Goal: Navigation & Orientation: Find specific page/section

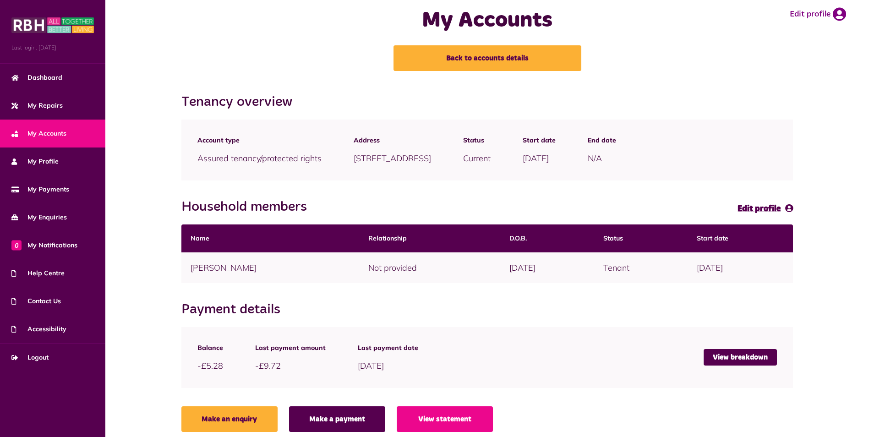
scroll to position [24, 0]
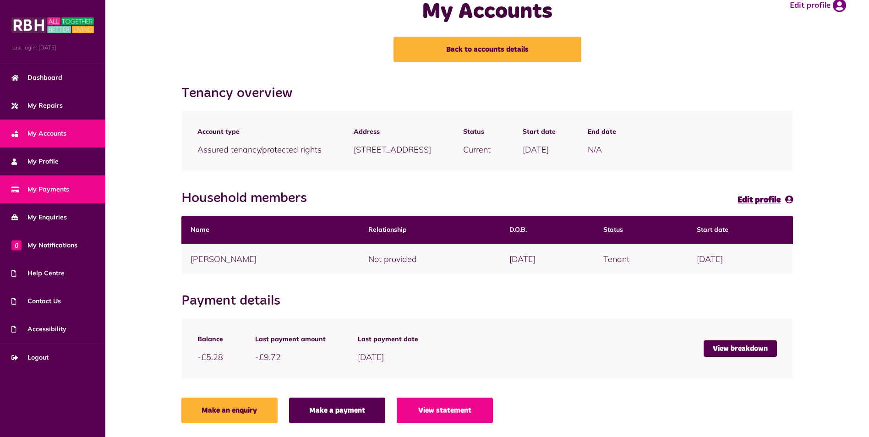
click at [43, 182] on link "My Payments" at bounding box center [52, 189] width 105 height 28
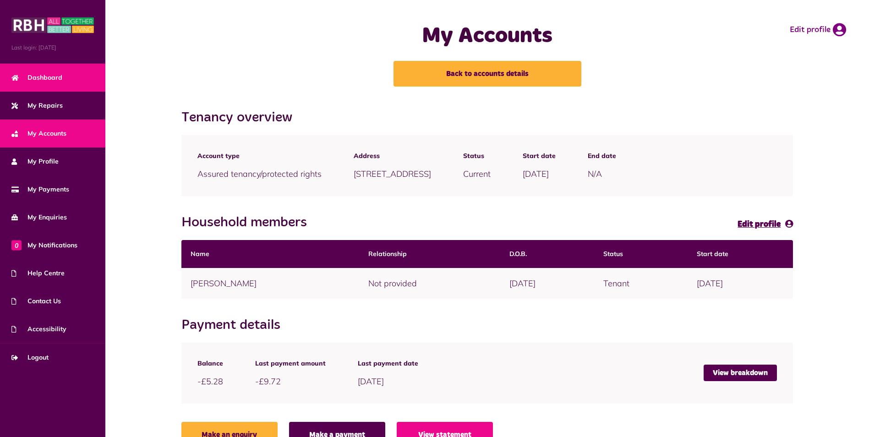
click at [39, 73] on span "Dashboard" at bounding box center [36, 78] width 51 height 10
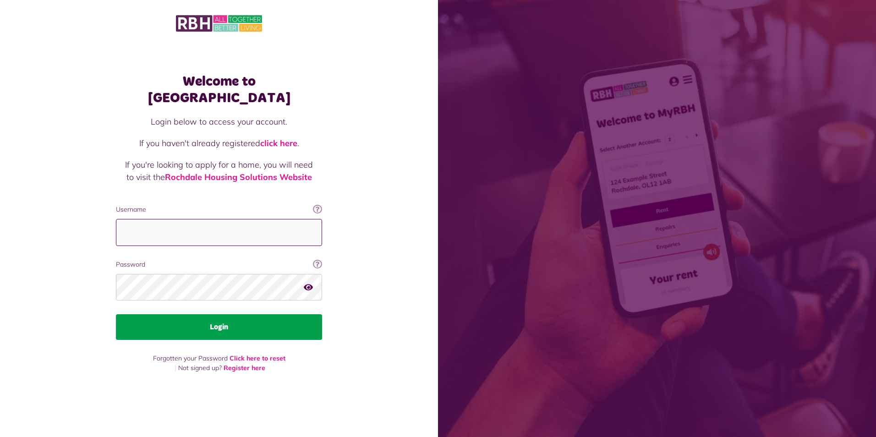
type input "**********"
click at [225, 314] on button "Login" at bounding box center [219, 327] width 206 height 26
click at [223, 316] on button "Login" at bounding box center [219, 327] width 206 height 26
click at [212, 317] on button "Login" at bounding box center [219, 327] width 206 height 26
click at [212, 316] on button "Login" at bounding box center [219, 327] width 206 height 26
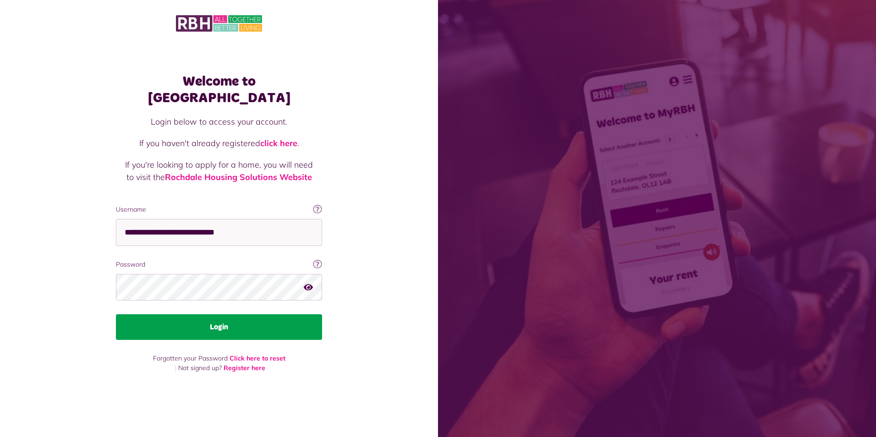
click at [212, 315] on button "Login" at bounding box center [219, 327] width 206 height 26
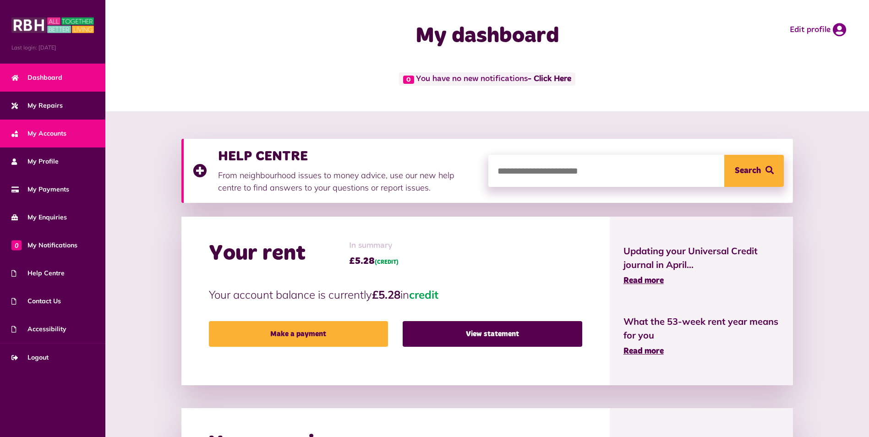
click at [46, 129] on span "My Accounts" at bounding box center [38, 134] width 55 height 10
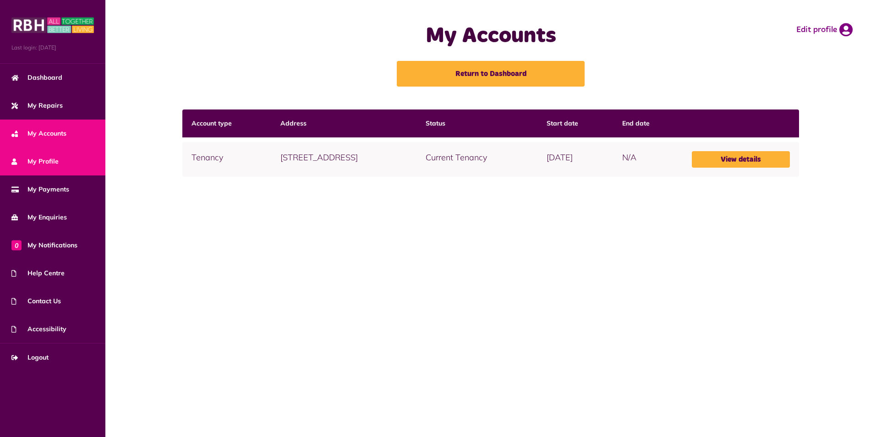
click at [37, 152] on link "My Profile" at bounding box center [52, 161] width 105 height 28
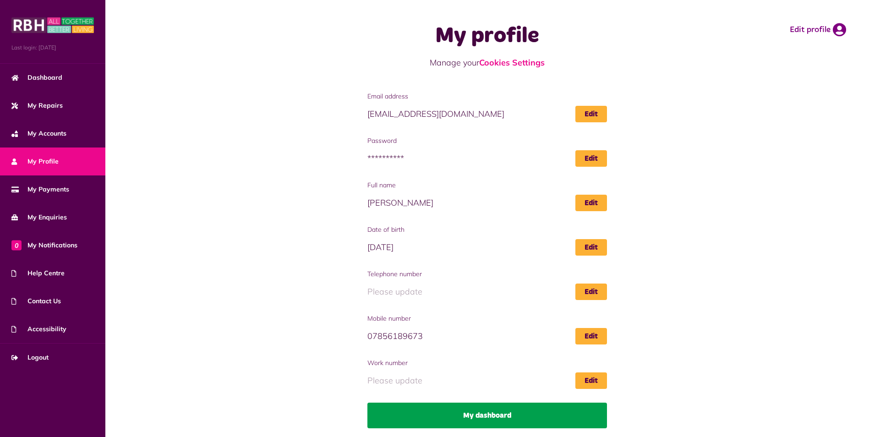
click at [480, 411] on link "My dashboard" at bounding box center [486, 416] width 239 height 26
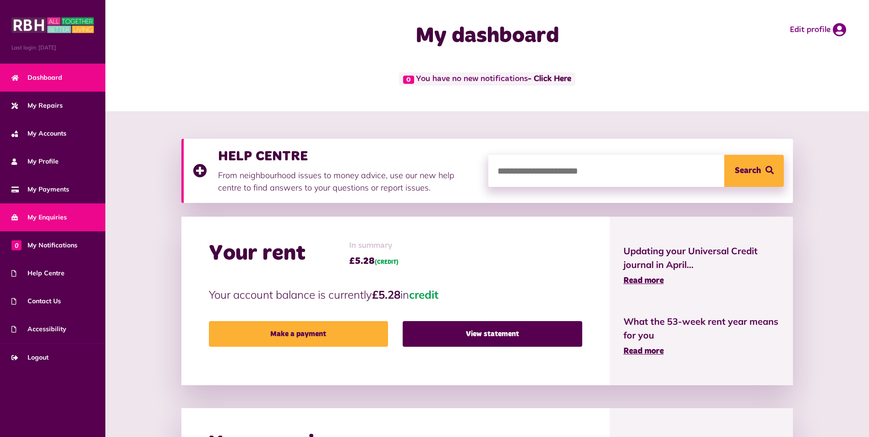
click at [47, 216] on span "My Enquiries" at bounding box center [38, 217] width 55 height 10
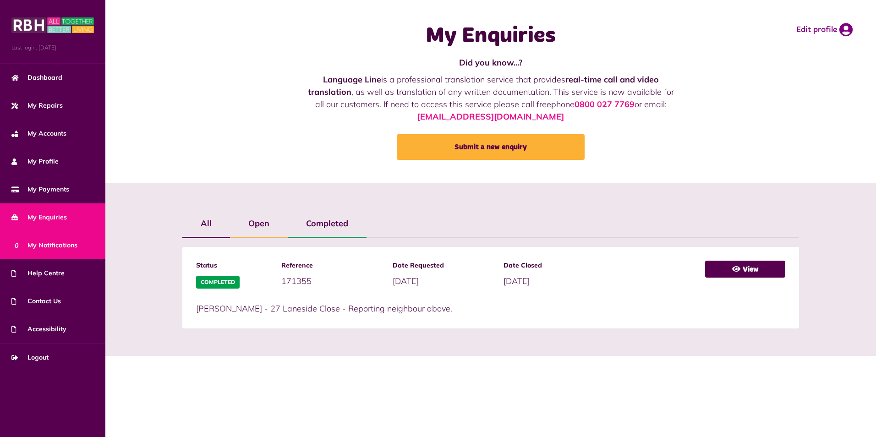
click at [45, 242] on span "0 My Notifications" at bounding box center [44, 245] width 66 height 10
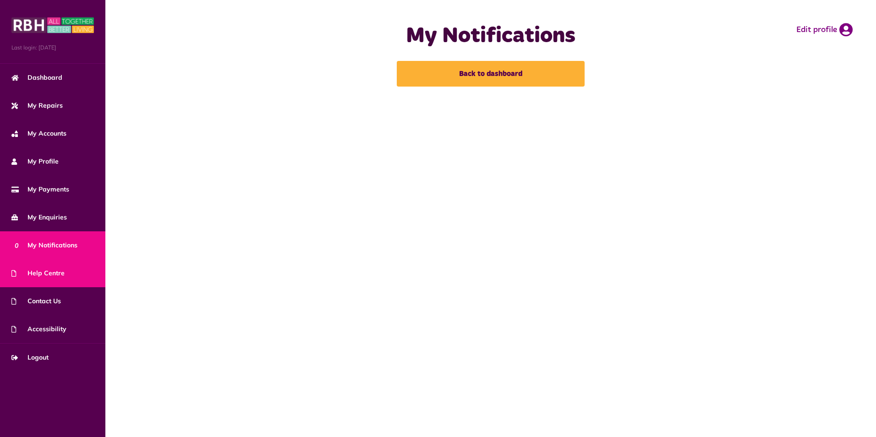
click at [48, 275] on span "Help Centre" at bounding box center [37, 273] width 53 height 10
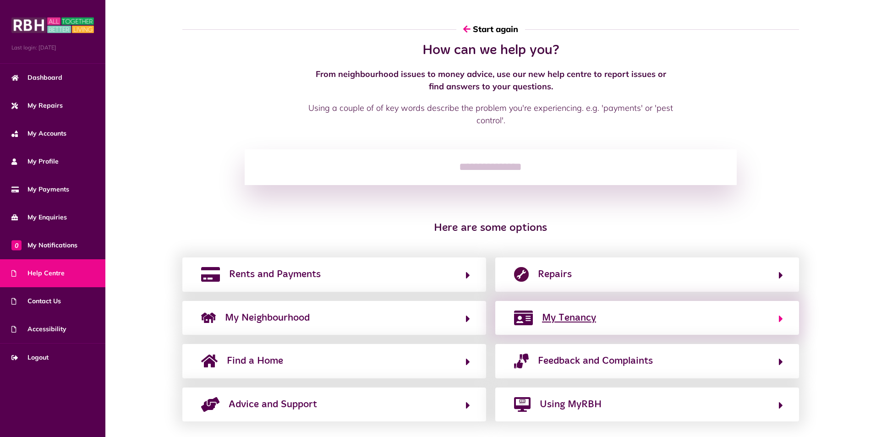
click at [566, 315] on span "My Tenancy" at bounding box center [569, 317] width 54 height 15
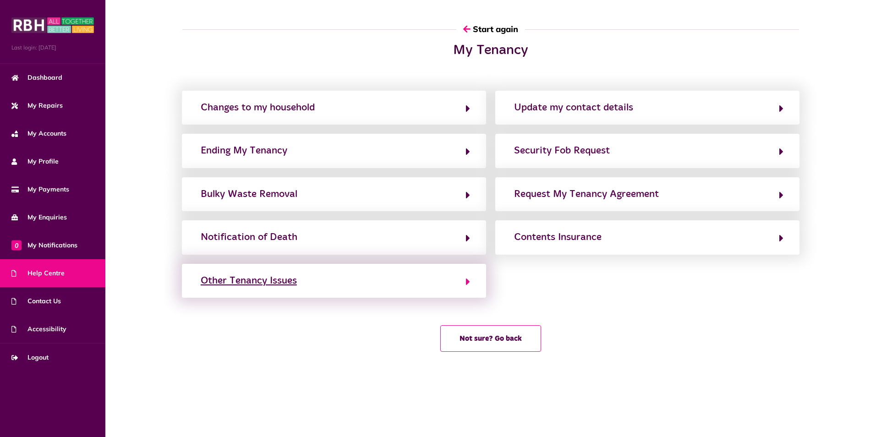
click at [325, 279] on button "Other Tenancy Issues" at bounding box center [334, 281] width 272 height 16
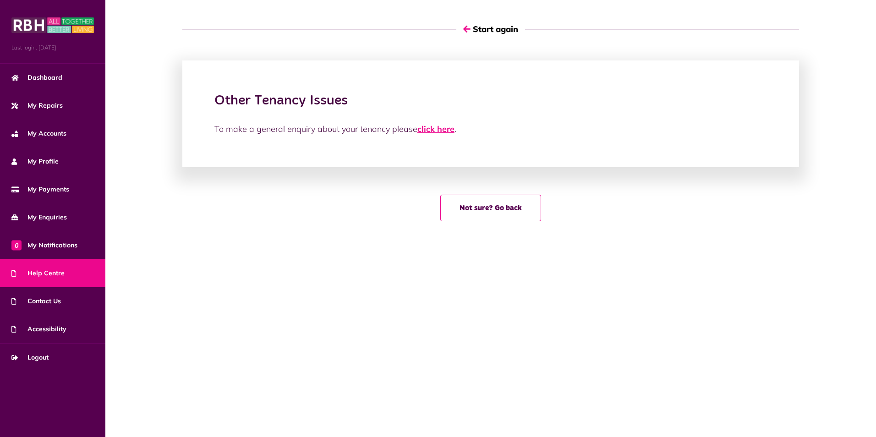
click at [433, 124] on link "click here" at bounding box center [435, 129] width 37 height 11
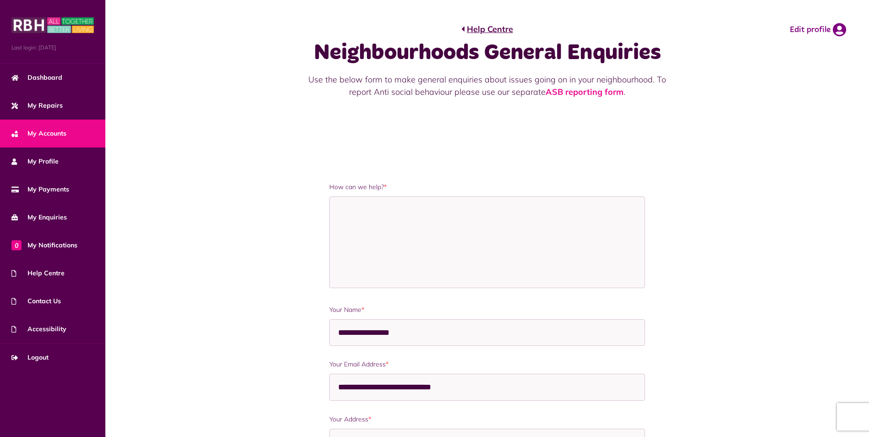
click at [40, 131] on span "My Accounts" at bounding box center [38, 134] width 55 height 10
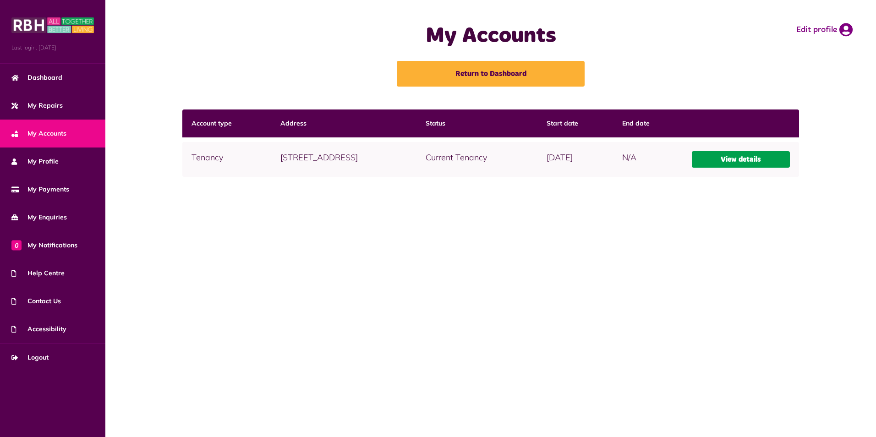
click at [746, 158] on link "View details" at bounding box center [741, 159] width 98 height 16
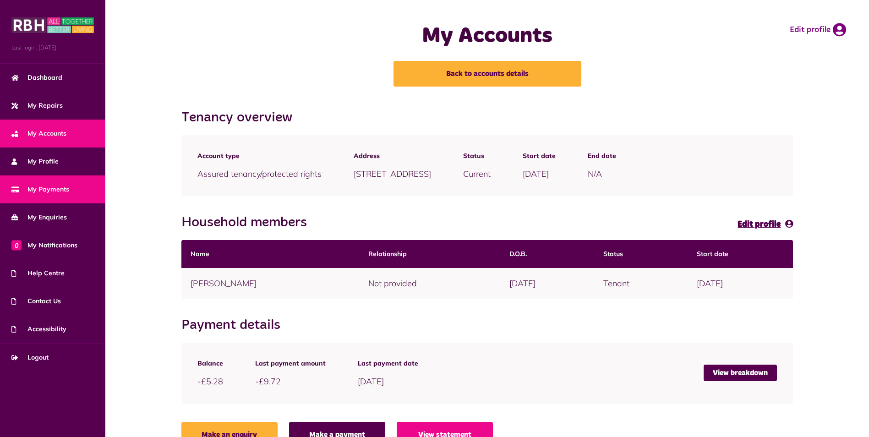
click at [43, 186] on span "My Payments" at bounding box center [40, 190] width 58 height 10
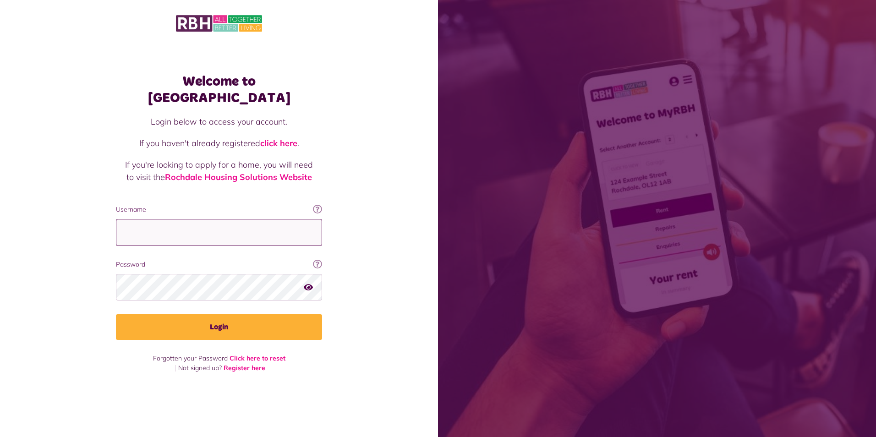
type input "**********"
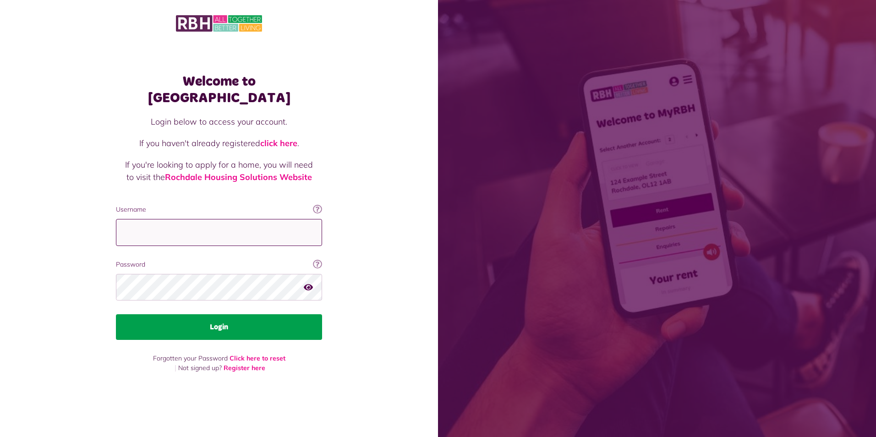
type input "**********"
click at [223, 314] on button "Login" at bounding box center [219, 327] width 206 height 26
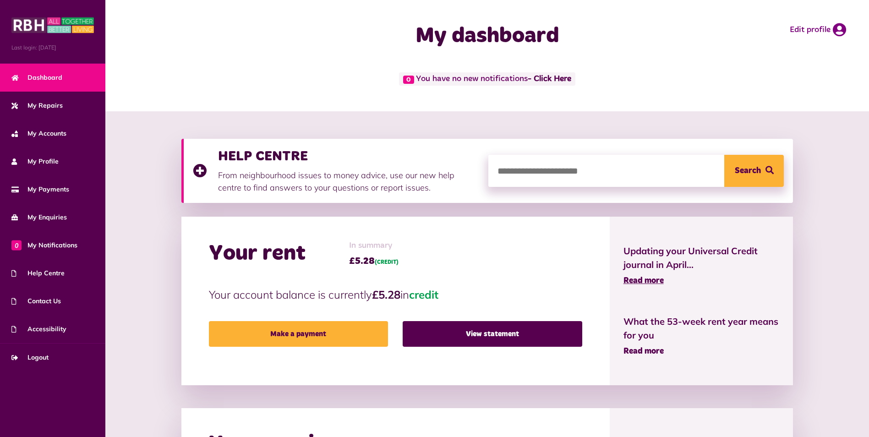
click at [640, 348] on span "Read more" at bounding box center [643, 351] width 40 height 8
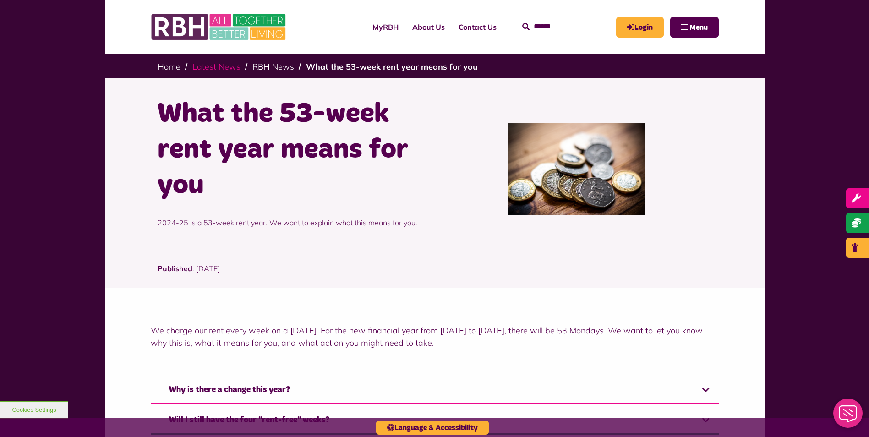
click at [201, 63] on link "Latest News" at bounding box center [216, 66] width 48 height 11
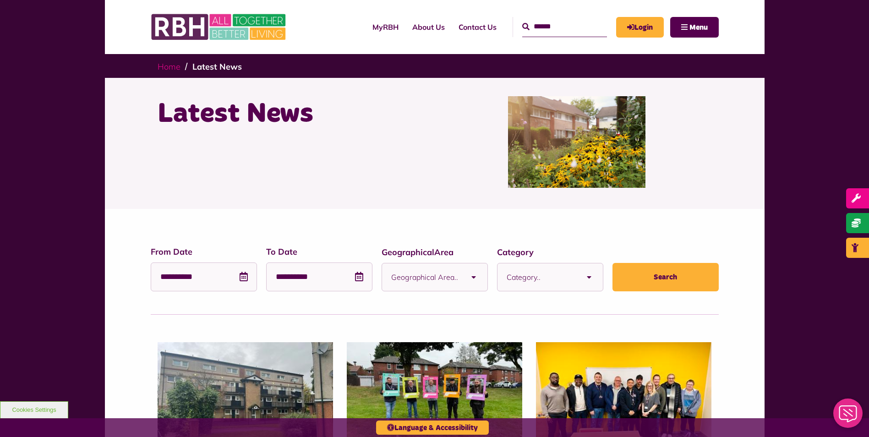
click at [169, 62] on link "Home" at bounding box center [169, 66] width 23 height 11
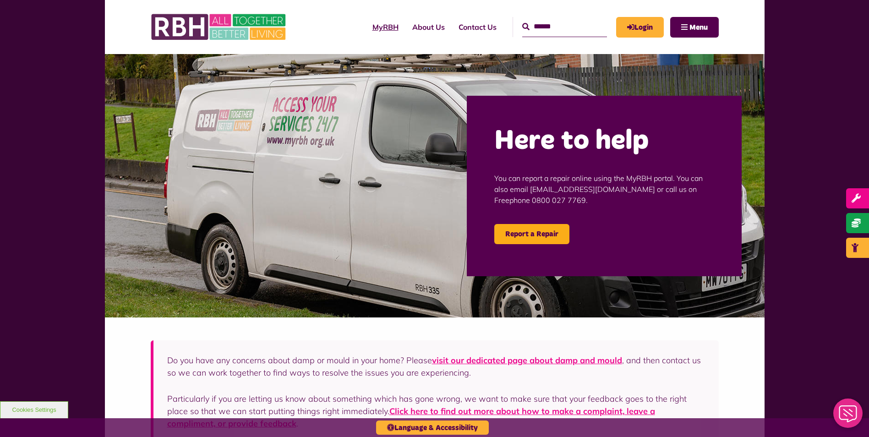
click at [365, 26] on link "MyRBH" at bounding box center [385, 27] width 40 height 25
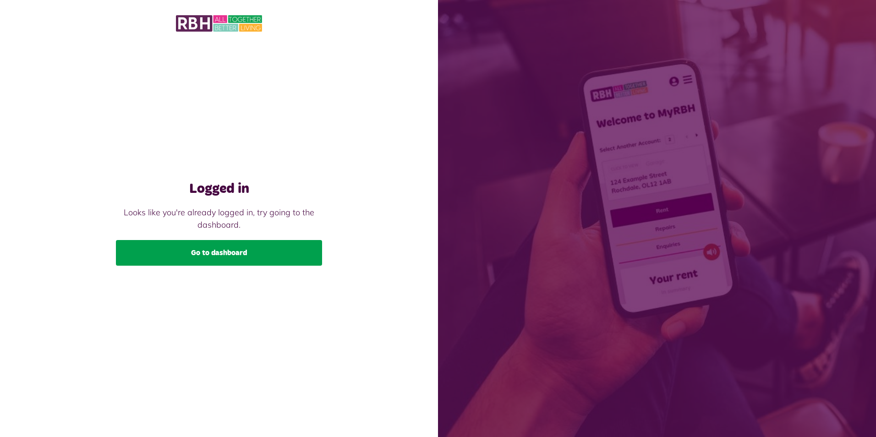
click at [215, 248] on link "Go to dashboard" at bounding box center [219, 253] width 206 height 26
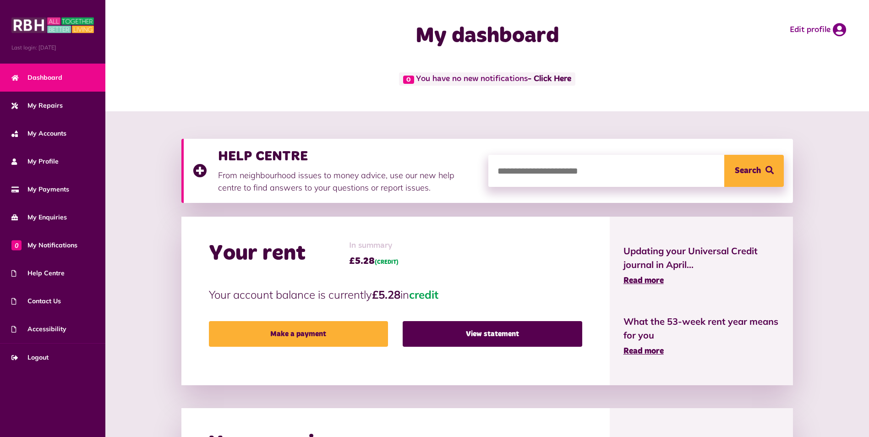
scroll to position [321, 0]
